Goal: Task Accomplishment & Management: Manage account settings

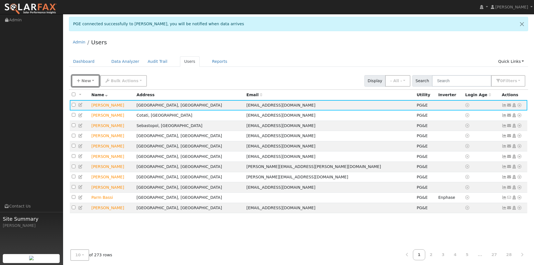
click at [83, 81] on span "New" at bounding box center [86, 81] width 10 height 4
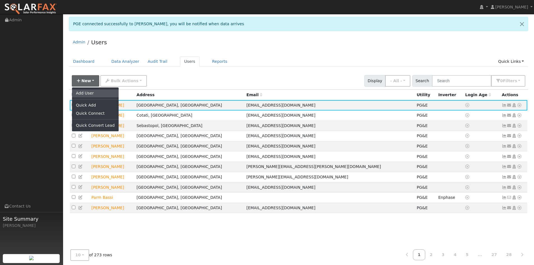
click at [96, 93] on link "Add User" at bounding box center [95, 93] width 47 height 8
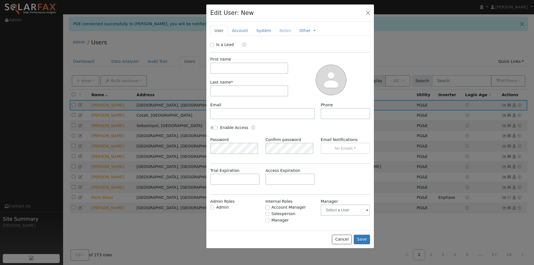
drag, startPoint x: 239, startPoint y: 14, endPoint x: 257, endPoint y: 64, distance: 53.6
click at [261, 12] on div "Edit User: New Select an Ac..." at bounding box center [290, 12] width 168 height 17
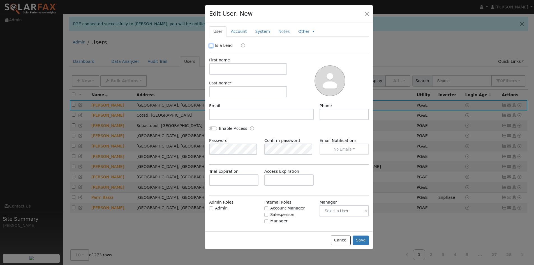
click at [212, 44] on input "Is a Lead" at bounding box center [211, 46] width 4 height 4
checkbox input "true"
drag, startPoint x: 232, startPoint y: 68, endPoint x: 229, endPoint y: 70, distance: 3.9
click at [230, 69] on input "text" at bounding box center [248, 68] width 78 height 11
click at [230, 70] on input "text" at bounding box center [248, 68] width 78 height 11
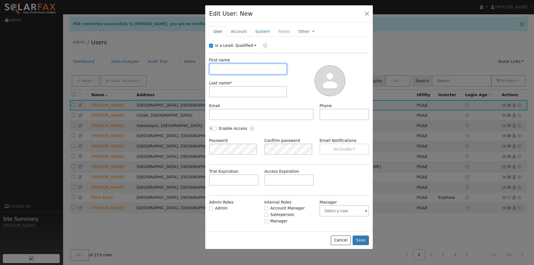
paste input "[PERSON_NAME]"
drag, startPoint x: 241, startPoint y: 72, endPoint x: 224, endPoint y: 67, distance: 18.4
click at [224, 67] on input "[PERSON_NAME]" at bounding box center [248, 68] width 78 height 11
type input "[PERSON_NAME]"
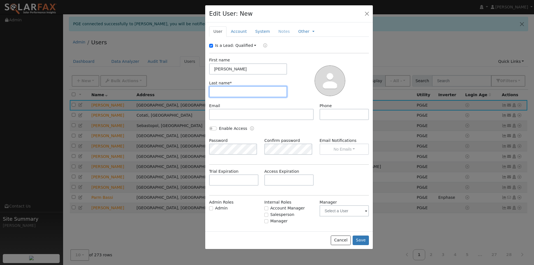
click at [236, 89] on input "text" at bounding box center [248, 91] width 78 height 11
paste input "[PERSON_NAME]"
type input "[PERSON_NAME]"
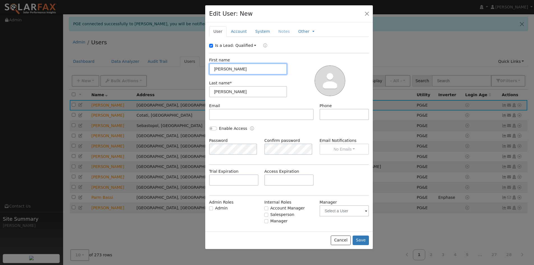
drag, startPoint x: 243, startPoint y: 65, endPoint x: 224, endPoint y: 65, distance: 18.5
click at [224, 65] on input "[PERSON_NAME]" at bounding box center [248, 68] width 78 height 11
type input "[PERSON_NAME]"
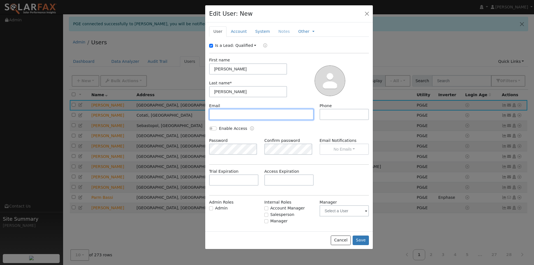
drag, startPoint x: 269, startPoint y: 114, endPoint x: 255, endPoint y: 120, distance: 15.4
click at [264, 114] on input "text" at bounding box center [261, 114] width 105 height 11
click at [250, 110] on input "text" at bounding box center [261, 114] width 105 height 11
paste input "[EMAIL_ADDRESS][DOMAIN_NAME]"
type input "[EMAIL_ADDRESS][DOMAIN_NAME]"
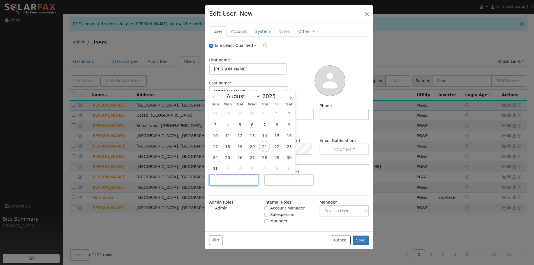
click at [243, 181] on input "text" at bounding box center [233, 179] width 49 height 11
click at [244, 95] on select "January February March April May June July August September October November De…" at bounding box center [242, 96] width 37 height 7
select select "9"
click at [228, 93] on select "January February March April May June July August September October November De…" at bounding box center [242, 96] width 37 height 7
click at [274, 135] on span "17" at bounding box center [276, 135] width 11 height 11
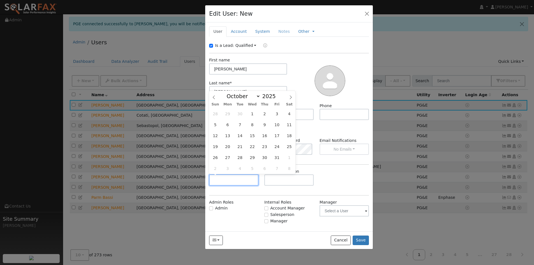
type input "[DATE]"
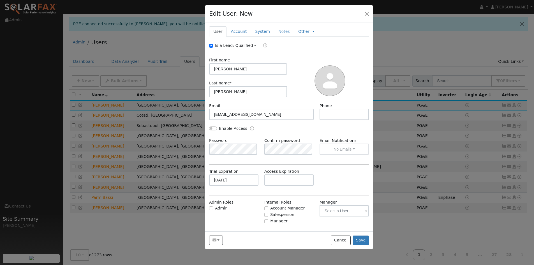
click at [232, 22] on div "Edit User: New Select an Ac..." at bounding box center [289, 13] width 168 height 17
click at [231, 30] on link "Account" at bounding box center [239, 31] width 24 height 10
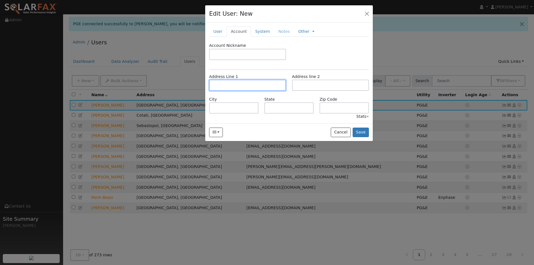
click at [228, 81] on input "text" at bounding box center [247, 85] width 77 height 11
click at [252, 84] on input "text" at bounding box center [247, 85] width 77 height 11
paste input "[STREET_ADDRESS][PERSON_NAME]"
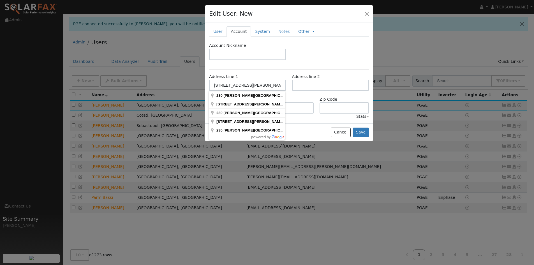
drag, startPoint x: 252, startPoint y: 97, endPoint x: 265, endPoint y: 101, distance: 13.7
type input "[STREET_ADDRESS][PERSON_NAME]"
type input "Sonoma"
type input "CA"
type input "95476"
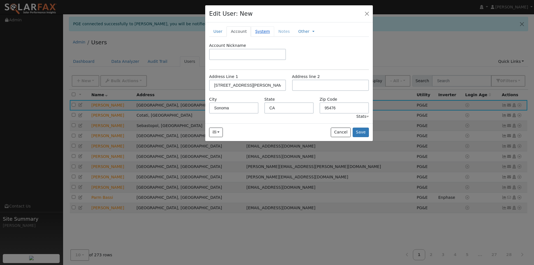
click at [256, 31] on link "System" at bounding box center [262, 31] width 23 height 10
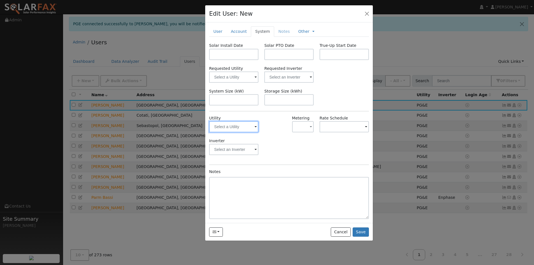
click at [237, 123] on input "text" at bounding box center [233, 126] width 49 height 11
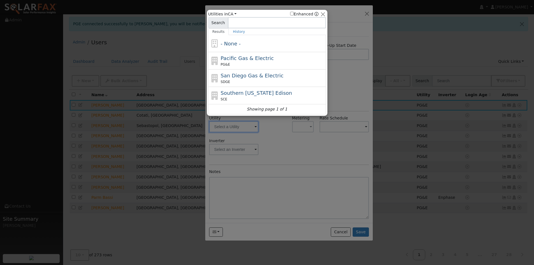
click at [251, 124] on div at bounding box center [267, 132] width 534 height 265
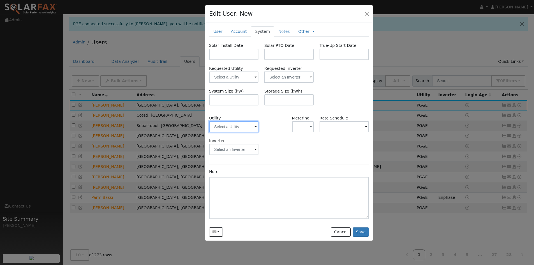
click at [255, 125] on div at bounding box center [233, 126] width 49 height 11
click at [251, 129] on input "text" at bounding box center [233, 126] width 49 height 11
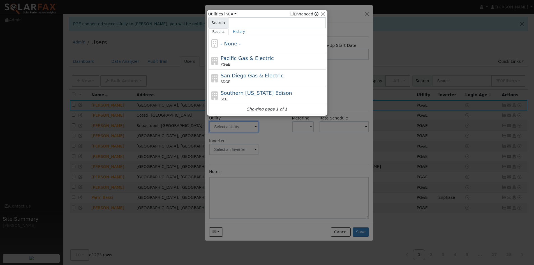
drag, startPoint x: 238, startPoint y: 60, endPoint x: 246, endPoint y: 62, distance: 8.4
click at [237, 60] on span "Pacific Gas & Electric" at bounding box center [247, 58] width 53 height 6
type input "PG&E"
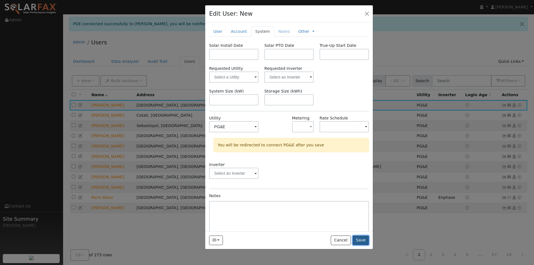
click at [360, 239] on button "Save" at bounding box center [361, 241] width 16 height 10
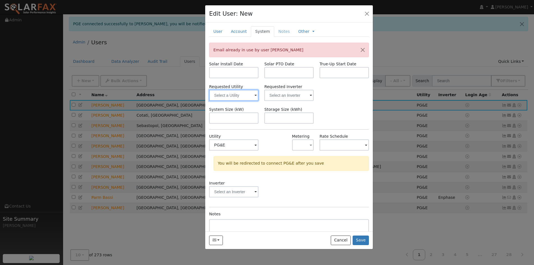
click at [245, 96] on input "text" at bounding box center [233, 95] width 49 height 11
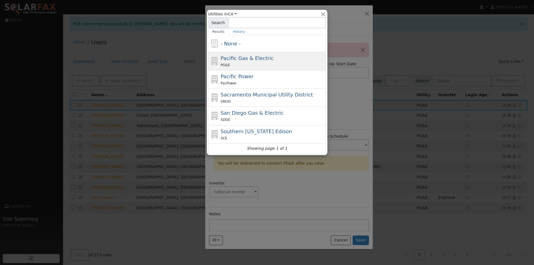
click at [250, 63] on div "PG&E" at bounding box center [273, 65] width 104 height 6
type input "Pacific Gas & Electric"
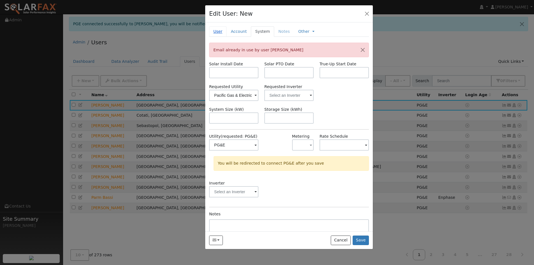
click at [212, 31] on link "User" at bounding box center [217, 31] width 17 height 10
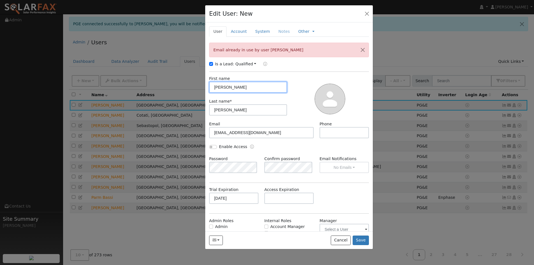
drag, startPoint x: 230, startPoint y: 86, endPoint x: 211, endPoint y: 87, distance: 19.1
click at [209, 86] on div "First name [PERSON_NAME]" at bounding box center [248, 84] width 84 height 17
click at [225, 88] on input "[PERSON_NAME]" at bounding box center [248, 87] width 78 height 11
type input "[PERSON_NAME]"
click at [362, 237] on button "Save" at bounding box center [361, 241] width 16 height 10
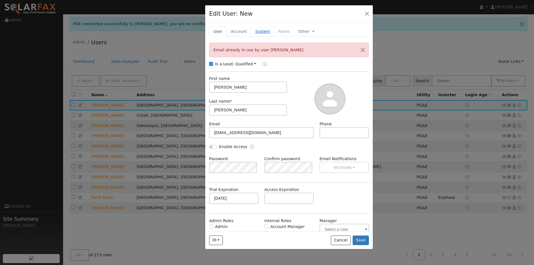
click at [260, 30] on link "System" at bounding box center [262, 31] width 23 height 10
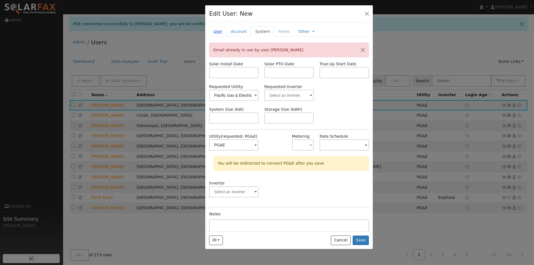
click at [218, 31] on link "User" at bounding box center [217, 31] width 17 height 10
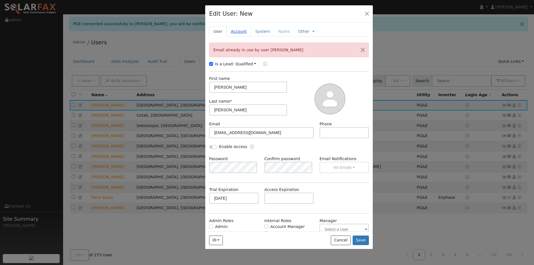
click at [243, 36] on link "Account" at bounding box center [239, 31] width 24 height 10
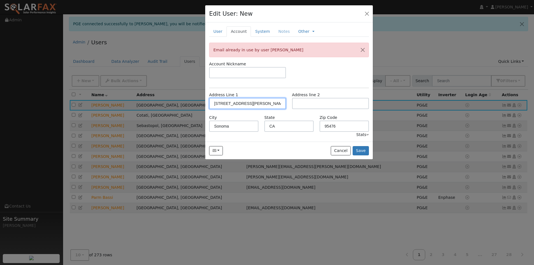
click at [220, 103] on input "[STREET_ADDRESS][PERSON_NAME]" at bounding box center [247, 103] width 77 height 11
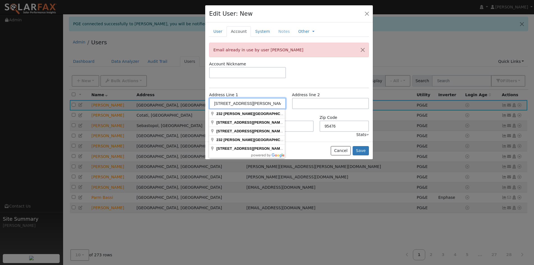
type input "[STREET_ADDRESS][PERSON_NAME]"
click at [252, 80] on div "Account Nickname" at bounding box center [289, 72] width 166 height 23
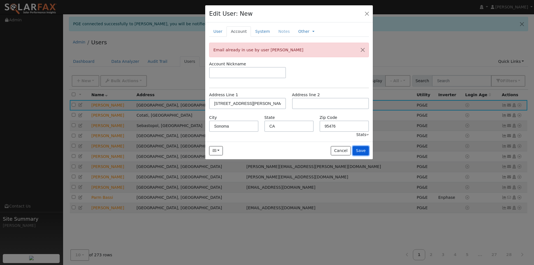
click at [366, 154] on button "Save" at bounding box center [361, 151] width 16 height 10
click at [259, 29] on link "System" at bounding box center [262, 31] width 23 height 10
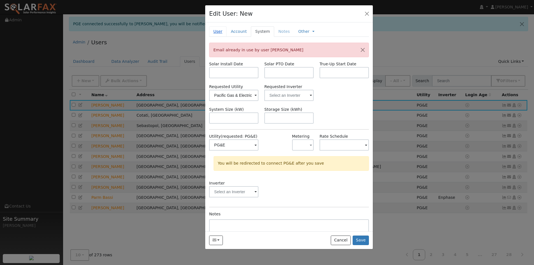
click at [217, 32] on link "User" at bounding box center [217, 31] width 17 height 10
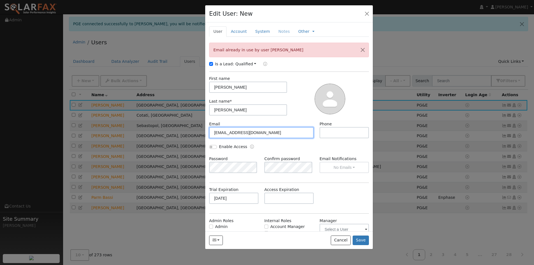
drag, startPoint x: 261, startPoint y: 134, endPoint x: 209, endPoint y: 125, distance: 52.1
click at [209, 125] on div "Email [EMAIL_ADDRESS][DOMAIN_NAME]" at bounding box center [261, 129] width 110 height 17
drag, startPoint x: 239, startPoint y: 30, endPoint x: 260, endPoint y: 40, distance: 22.6
click at [240, 29] on link "Account" at bounding box center [239, 31] width 24 height 10
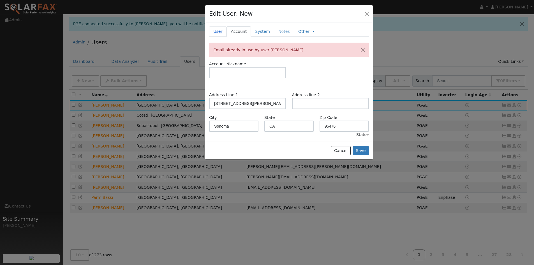
click at [218, 32] on link "User" at bounding box center [217, 31] width 17 height 10
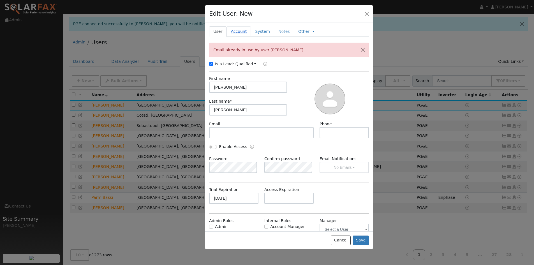
click at [238, 27] on link "Account" at bounding box center [239, 31] width 24 height 10
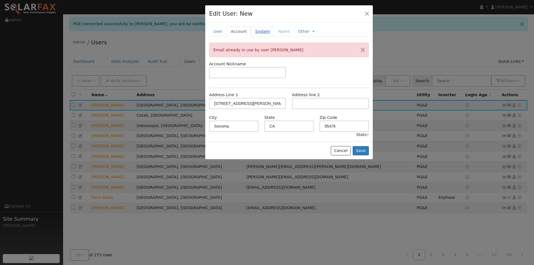
click at [260, 35] on link "System" at bounding box center [262, 31] width 23 height 10
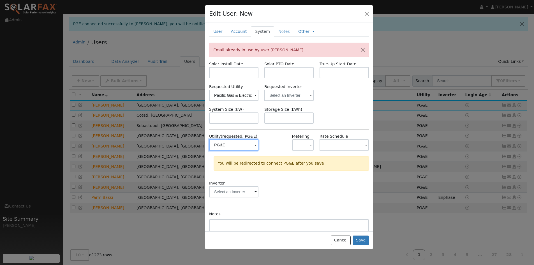
click at [249, 147] on input "PG&E" at bounding box center [233, 144] width 49 height 11
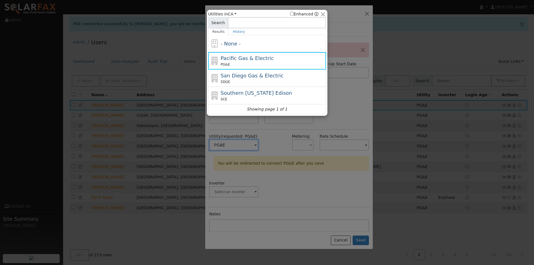
click at [250, 144] on div at bounding box center [267, 132] width 534 height 265
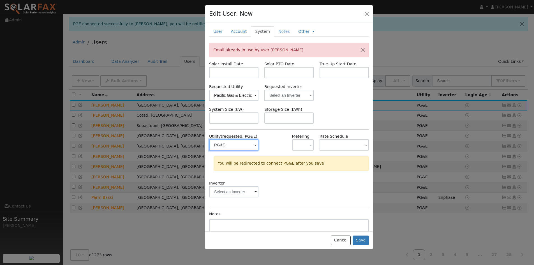
click at [251, 145] on input "PG&E" at bounding box center [233, 144] width 49 height 11
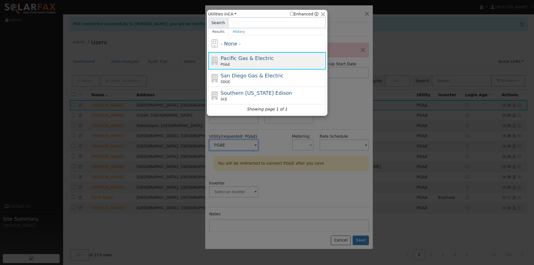
click at [252, 59] on span "Pacific Gas & Electric" at bounding box center [247, 58] width 53 height 6
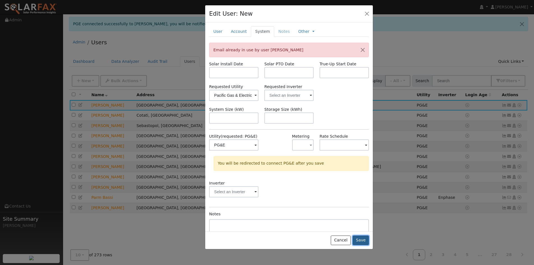
click at [362, 242] on button "Save" at bounding box center [361, 241] width 16 height 10
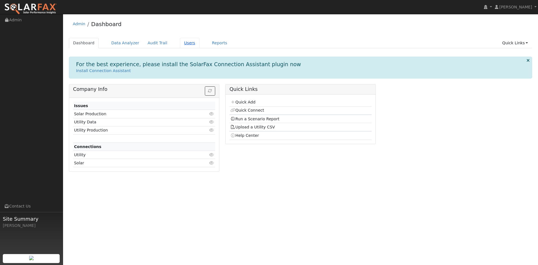
click at [180, 45] on link "Users" at bounding box center [190, 43] width 20 height 10
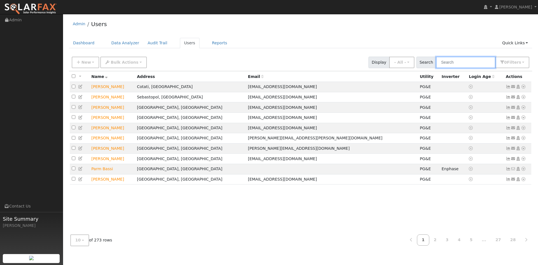
click at [450, 62] on input "text" at bounding box center [465, 62] width 59 height 11
click at [74, 67] on button "New" at bounding box center [86, 62] width 28 height 11
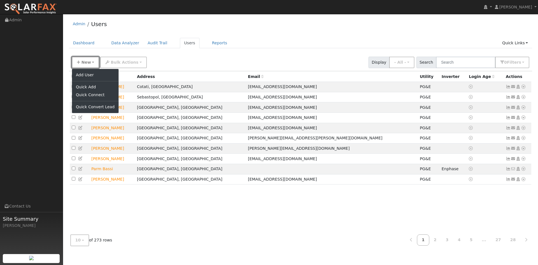
click at [77, 64] on icon "button" at bounding box center [78, 62] width 3 height 4
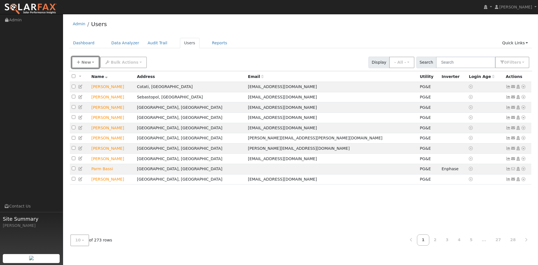
drag, startPoint x: 77, startPoint y: 65, endPoint x: 92, endPoint y: 86, distance: 25.2
click at [77, 65] on button "New" at bounding box center [86, 62] width 28 height 11
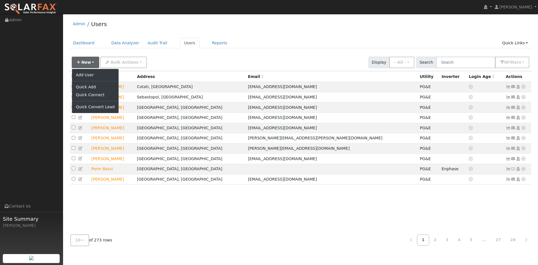
drag, startPoint x: 178, startPoint y: 66, endPoint x: 164, endPoint y: 68, distance: 13.6
click at [170, 68] on div "New Add User Quick Add Quick Connect Quick Convert Lead Bulk Actions Send Email…" at bounding box center [301, 61] width 460 height 13
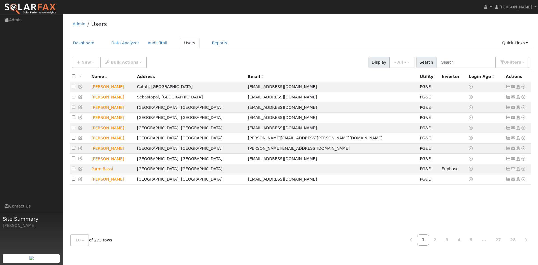
drag, startPoint x: 491, startPoint y: 71, endPoint x: 488, endPoint y: 68, distance: 4.6
click at [0, 0] on div "New Add User Quick Add Quick Connect Quick Convert Lead Bulk Actions Send Email…" at bounding box center [0, 0] width 0 height 0
drag, startPoint x: 488, startPoint y: 68, endPoint x: 483, endPoint y: 64, distance: 6.4
click at [488, 67] on input "text" at bounding box center [465, 62] width 59 height 11
click at [482, 63] on input "text" at bounding box center [465, 62] width 59 height 11
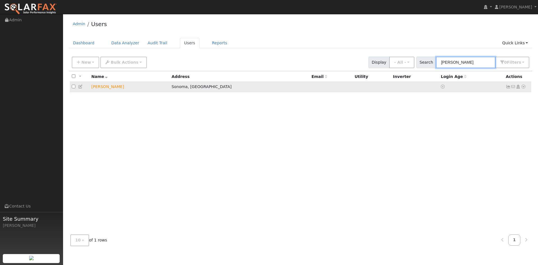
type input "mary"
click at [78, 87] on icon at bounding box center [80, 87] width 5 height 4
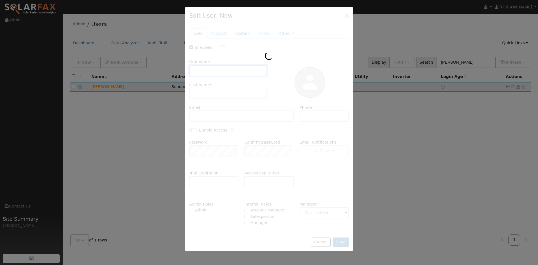
type input "[DATE]"
checkbox input "true"
type input "[PERSON_NAME]"
type input "Pacific Gas & Electric"
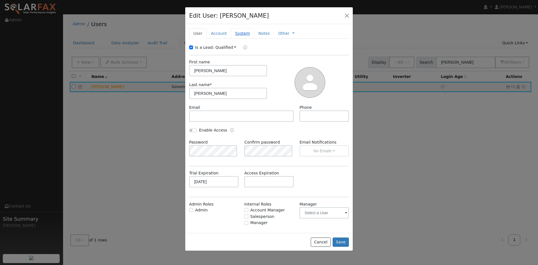
drag, startPoint x: 239, startPoint y: 34, endPoint x: 255, endPoint y: 45, distance: 19.1
click at [239, 34] on link "System" at bounding box center [242, 33] width 23 height 10
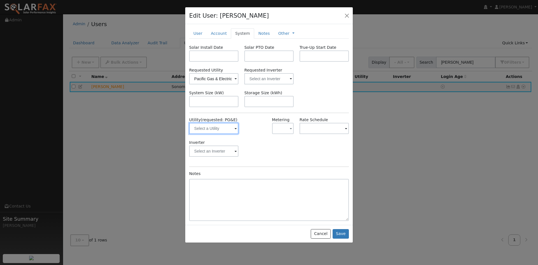
click at [232, 128] on input "text" at bounding box center [213, 128] width 49 height 11
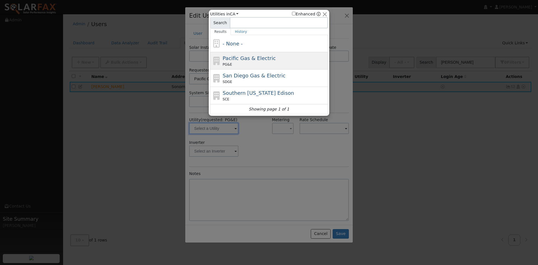
click at [234, 61] on span "Pacific Gas & Electric" at bounding box center [249, 58] width 53 height 6
type input "PG&E"
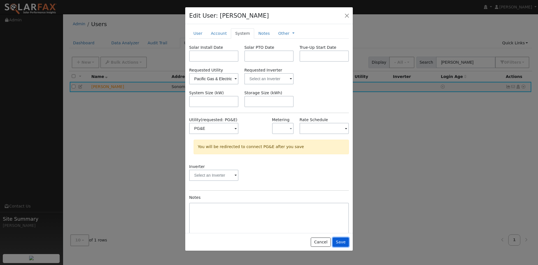
click at [344, 240] on button "Save" at bounding box center [341, 243] width 16 height 10
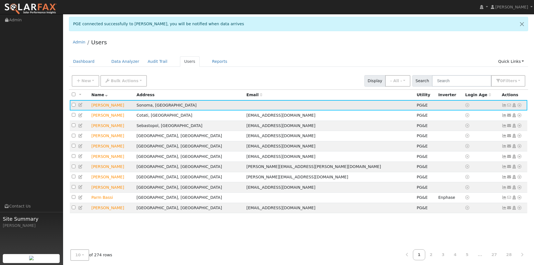
click at [520, 107] on icon at bounding box center [519, 105] width 5 height 4
click at [464, 144] on link "Export to CSV" at bounding box center [460, 143] width 41 height 8
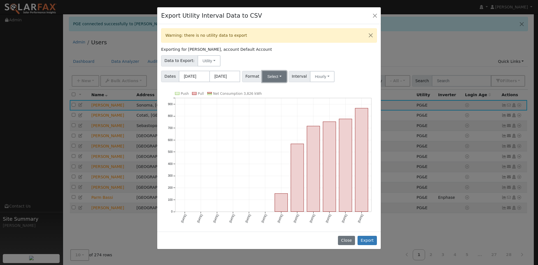
click at [275, 78] on button "Select" at bounding box center [274, 76] width 24 height 11
click at [280, 51] on div "Exporting for Mary Flanagan, account Default Account" at bounding box center [269, 50] width 216 height 6
click at [372, 14] on button "Close" at bounding box center [375, 15] width 8 height 8
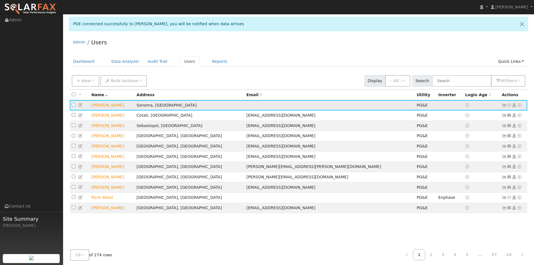
click at [521, 105] on icon at bounding box center [519, 105] width 5 height 4
click at [470, 146] on link "Export to CSV" at bounding box center [460, 143] width 41 height 8
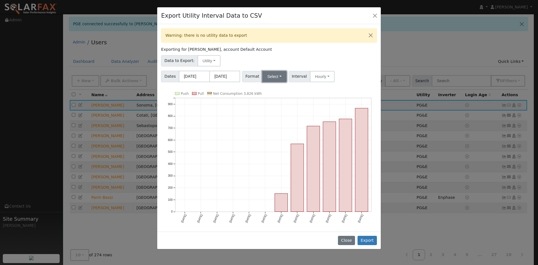
click at [275, 78] on button "Select" at bounding box center [274, 76] width 24 height 11
click at [271, 150] on link "Solargraf" at bounding box center [281, 148] width 40 height 8
click at [368, 236] on button "Export" at bounding box center [367, 241] width 19 height 10
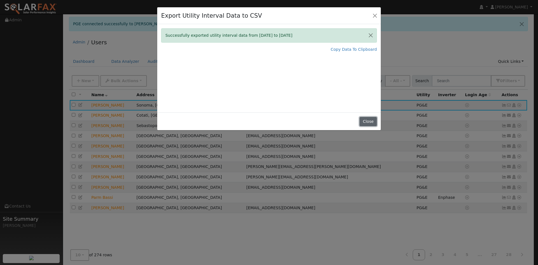
click at [371, 120] on button "Close" at bounding box center [368, 122] width 17 height 10
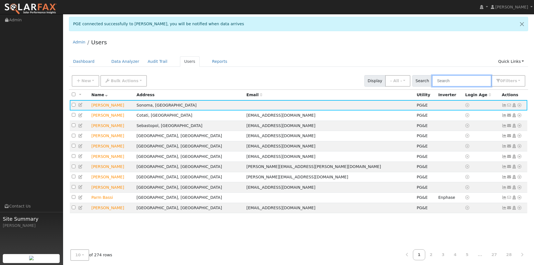
click at [459, 82] on input "text" at bounding box center [461, 80] width 59 height 11
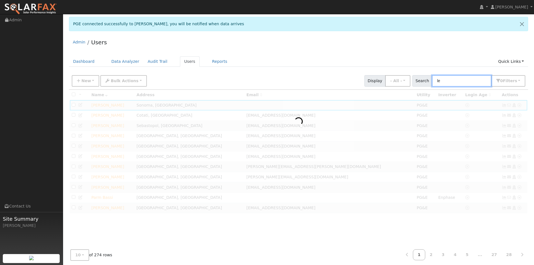
type input "l"
type input "f"
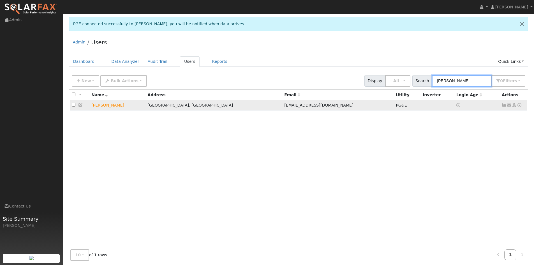
type input "kelly"
click at [522, 107] on icon at bounding box center [519, 105] width 5 height 4
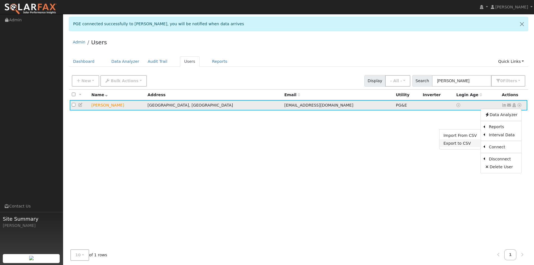
click at [473, 145] on link "Export to CSV" at bounding box center [460, 143] width 41 height 8
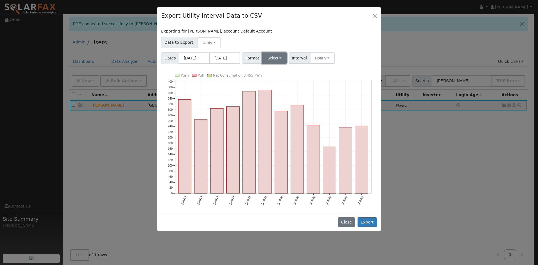
click at [274, 57] on button "Select" at bounding box center [274, 57] width 24 height 11
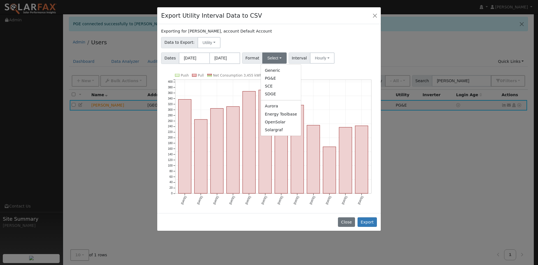
click at [280, 130] on link "Solargraf" at bounding box center [281, 130] width 40 height 8
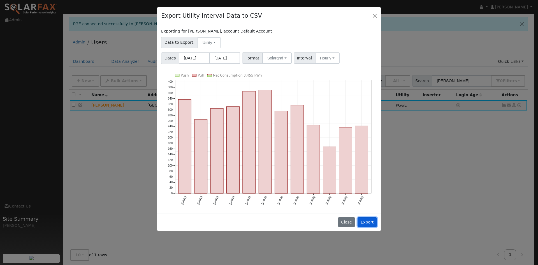
click at [370, 219] on button "Export" at bounding box center [367, 222] width 19 height 10
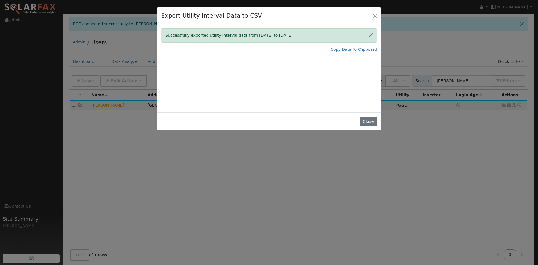
click at [273, 150] on div "Export Utility Interval Data to CSV Successfully exported utility interval data…" at bounding box center [269, 132] width 538 height 265
drag, startPoint x: 371, startPoint y: 122, endPoint x: 368, endPoint y: 126, distance: 5.0
click at [371, 123] on button "Close" at bounding box center [368, 122] width 17 height 10
